Goal: Transaction & Acquisition: Purchase product/service

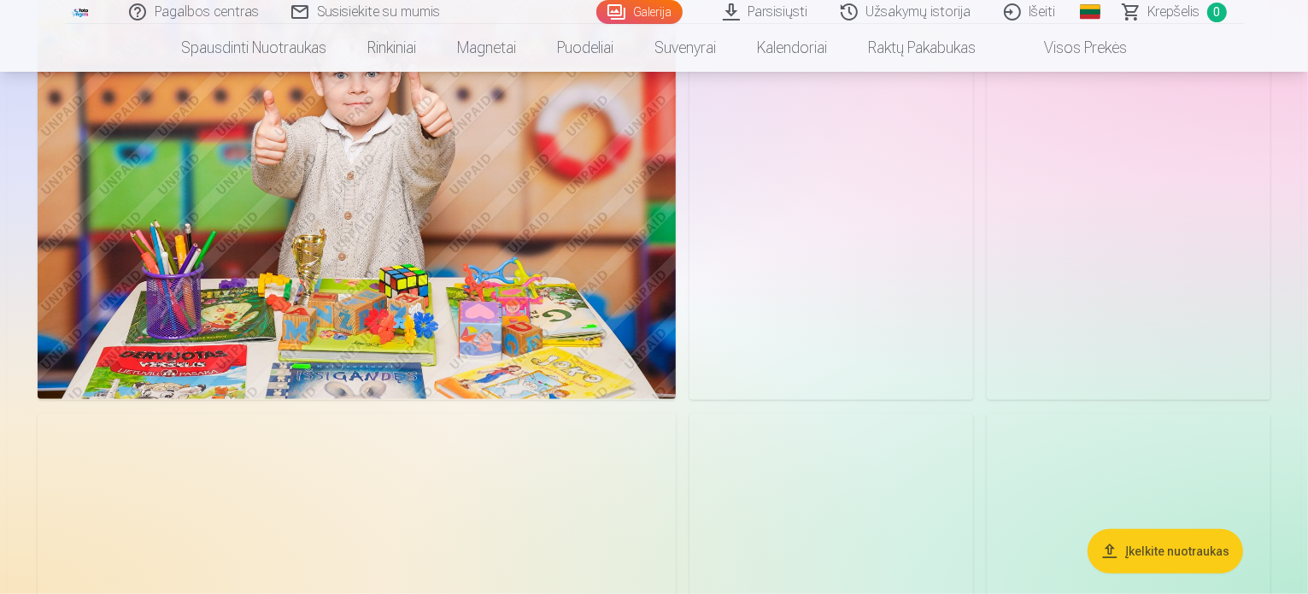
scroll to position [1111, 0]
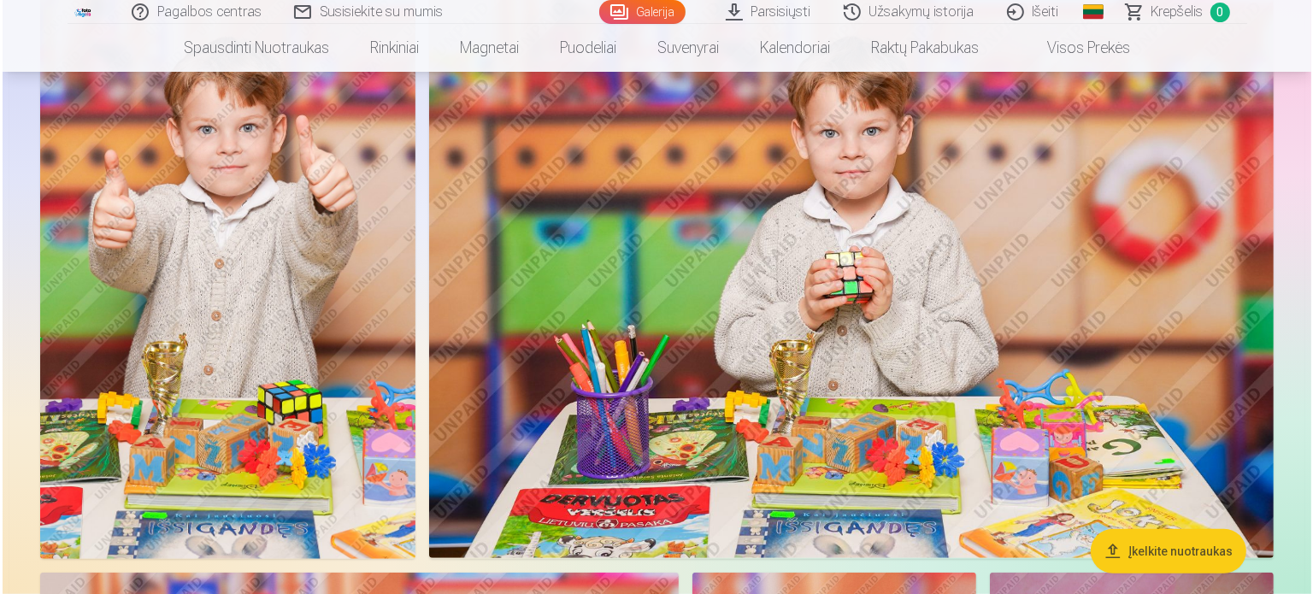
scroll to position [1113, 0]
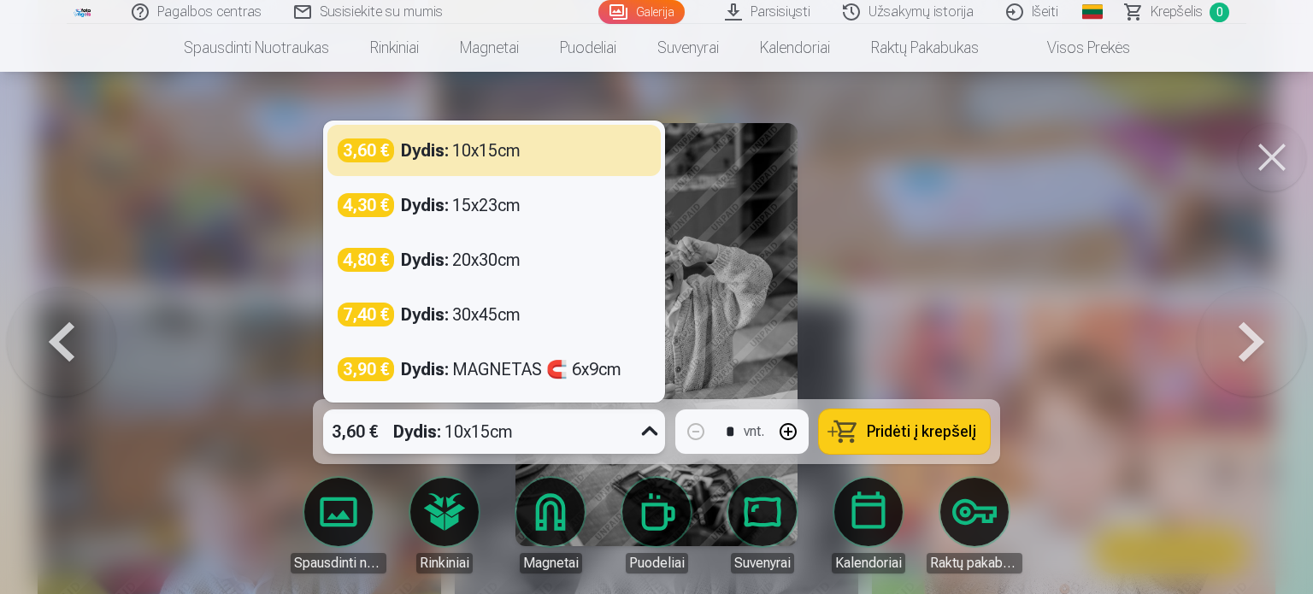
click at [652, 434] on icon at bounding box center [649, 431] width 27 height 27
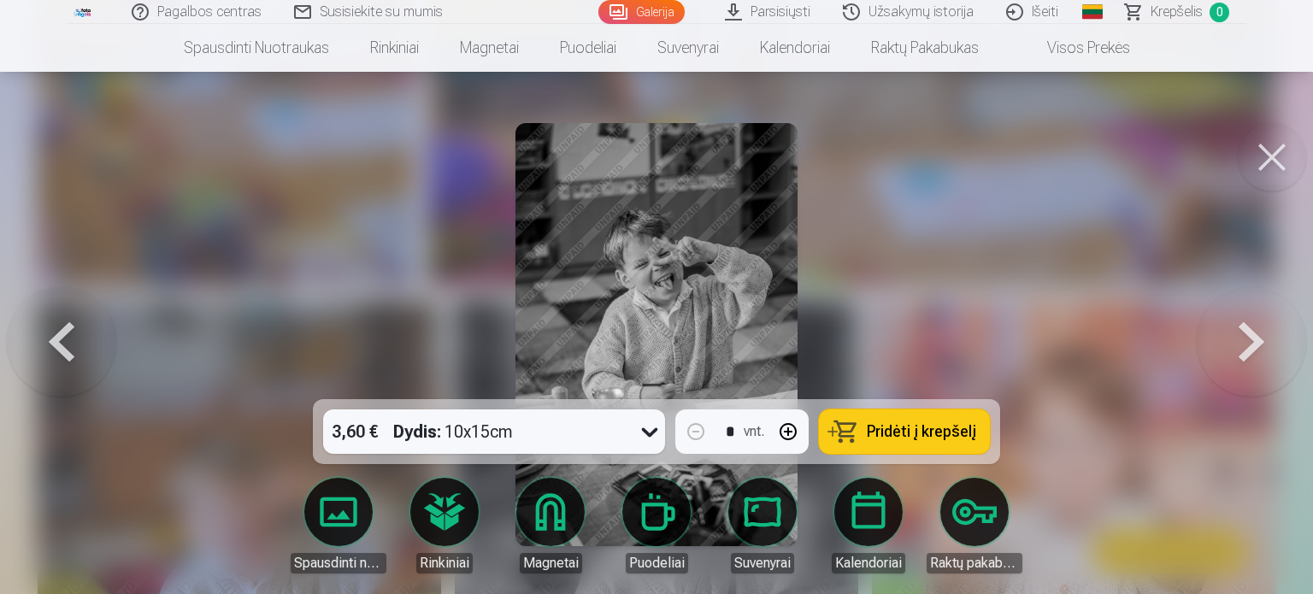
click at [1049, 276] on div at bounding box center [656, 297] width 1313 height 594
